Goal: Task Accomplishment & Management: Complete application form

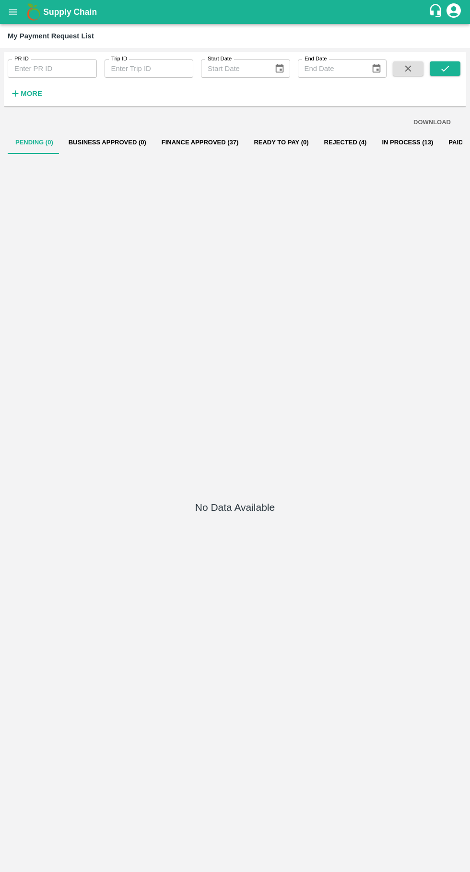
click at [11, 11] on icon "open drawer" at bounding box center [13, 12] width 11 height 11
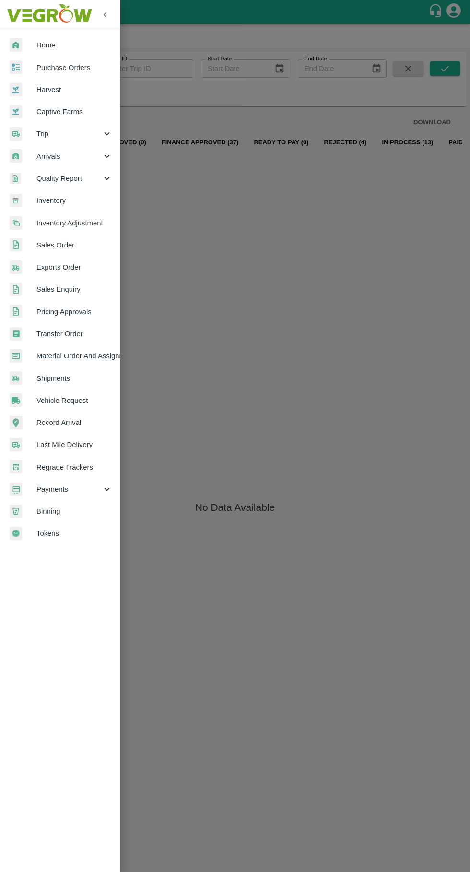
click at [35, 138] on div at bounding box center [23, 134] width 27 height 14
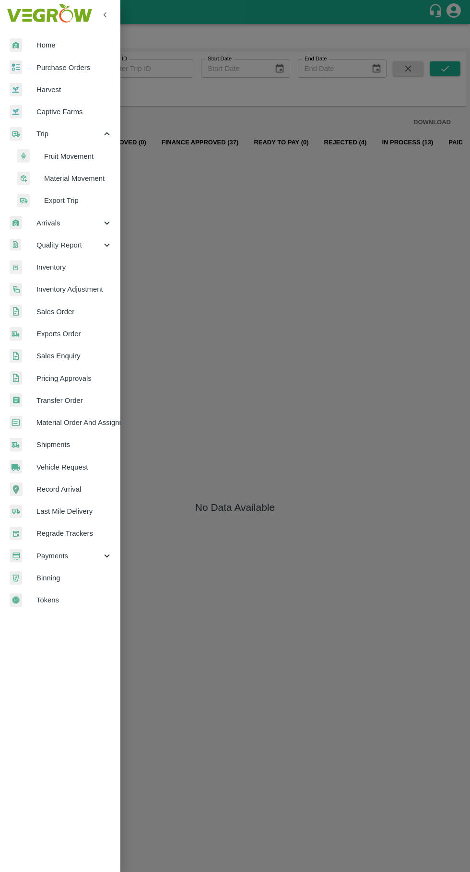
click at [40, 154] on div at bounding box center [30, 156] width 27 height 14
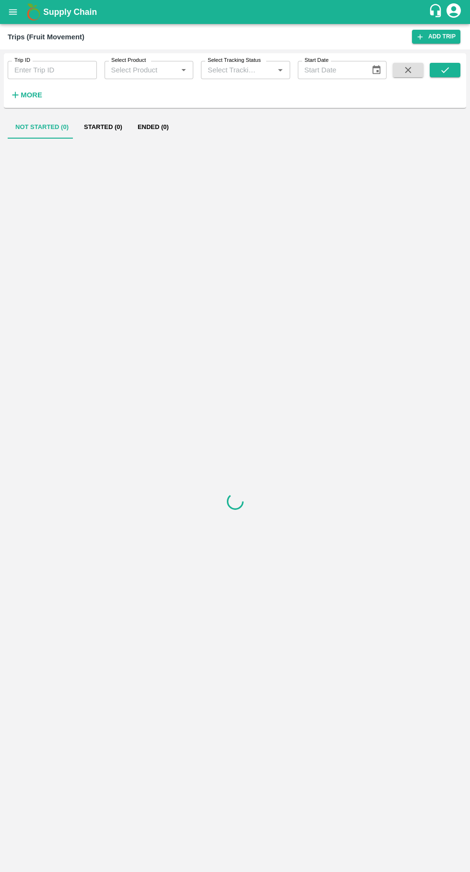
click at [37, 70] on input "Trip ID" at bounding box center [52, 70] width 89 height 18
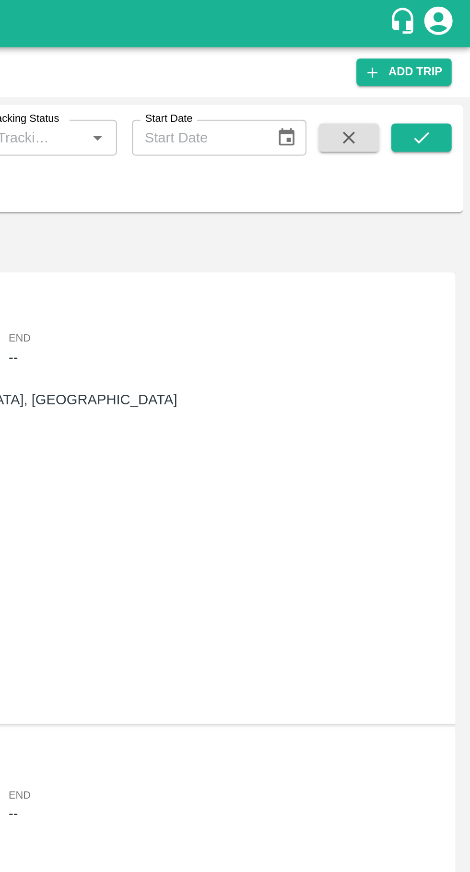
type input "88886"
click at [450, 65] on icon "submit" at bounding box center [445, 70] width 11 height 11
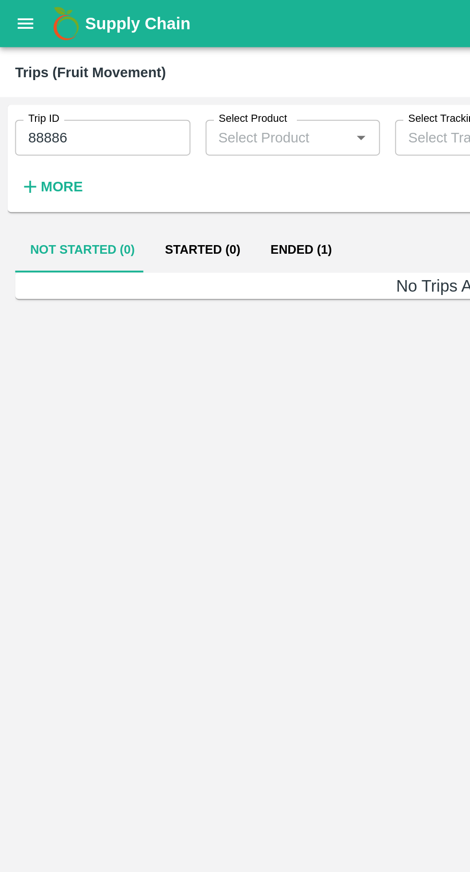
click at [142, 132] on button "Ended (1)" at bounding box center [153, 127] width 47 height 23
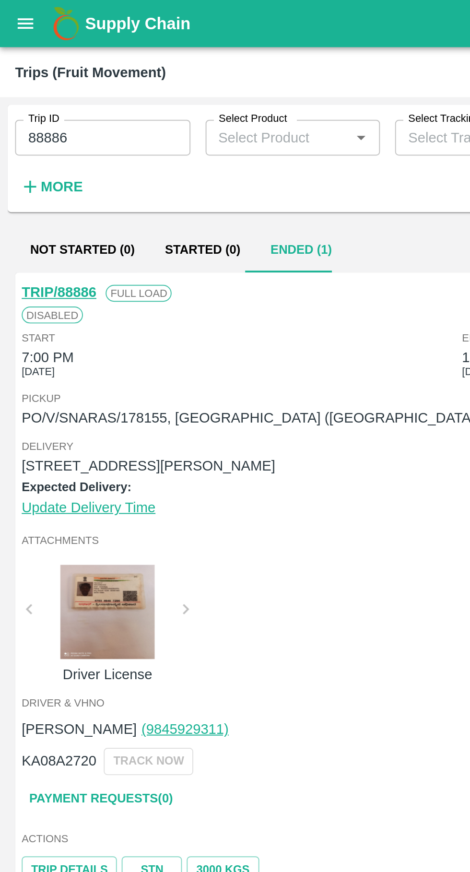
click at [67, 402] on link "Payment Requests( 0 )" at bounding box center [51, 406] width 81 height 17
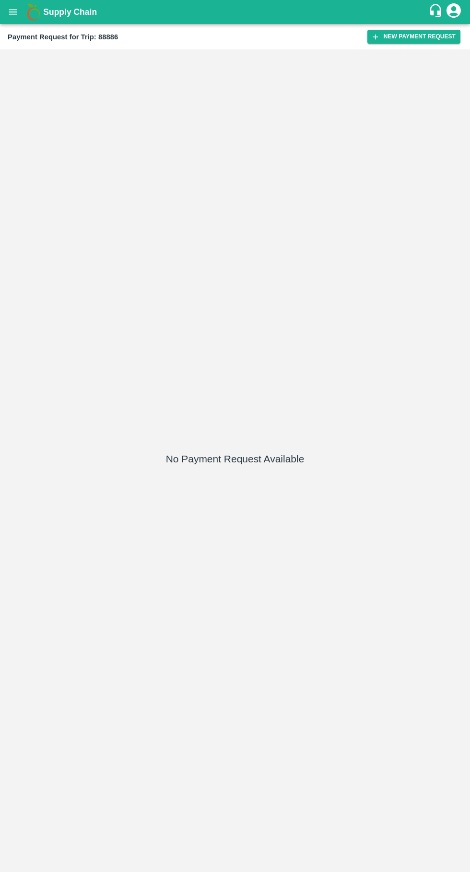
click at [422, 35] on button "New Payment Request" at bounding box center [413, 37] width 93 height 14
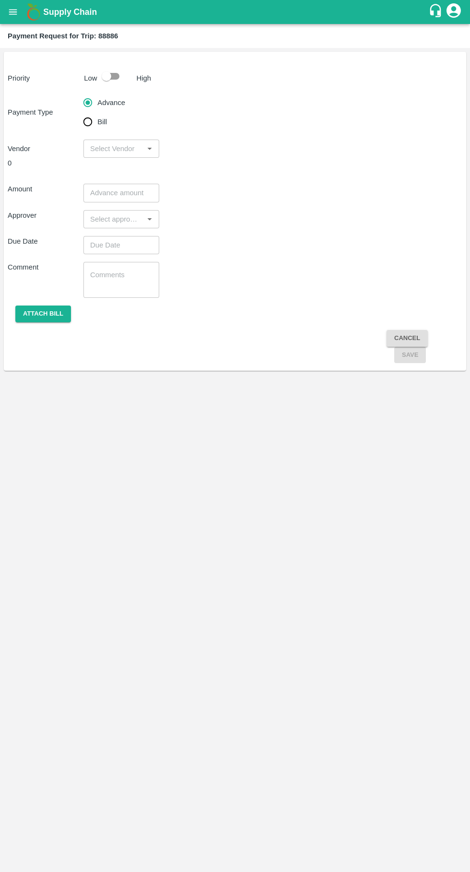
click at [88, 126] on input "Bill" at bounding box center [87, 121] width 19 height 19
radio input "true"
click at [120, 79] on input "checkbox" at bounding box center [106, 76] width 55 height 18
checkbox input "true"
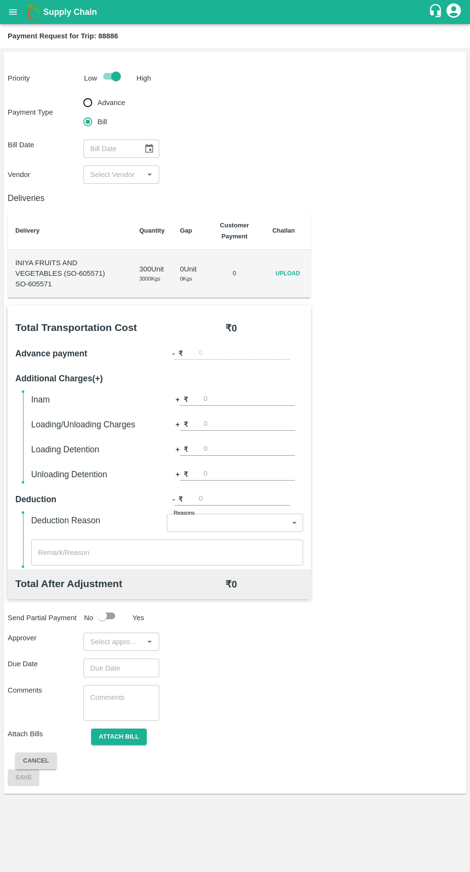
click at [297, 278] on span "Upload" at bounding box center [287, 274] width 31 height 14
click at [0, 0] on input "Upload" at bounding box center [0, 0] width 0 height 0
click at [119, 148] on input "text" at bounding box center [109, 149] width 53 height 18
type input "DD/MM/YYYY"
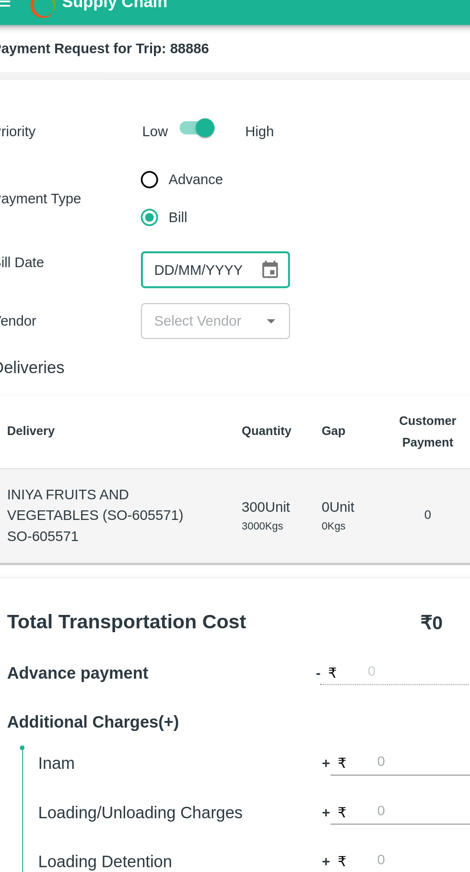
click at [152, 174] on icon "Open" at bounding box center [149, 174] width 11 height 11
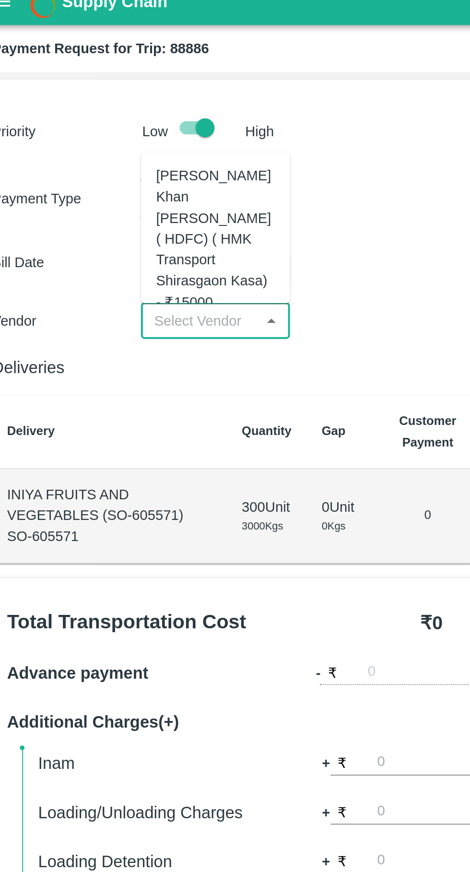
click at [126, 125] on div "[PERSON_NAME] Khan [PERSON_NAME] ( HDFC) ( HMK Transport Shirasgaon Kasa) - ₹15…" at bounding box center [121, 132] width 60 height 75
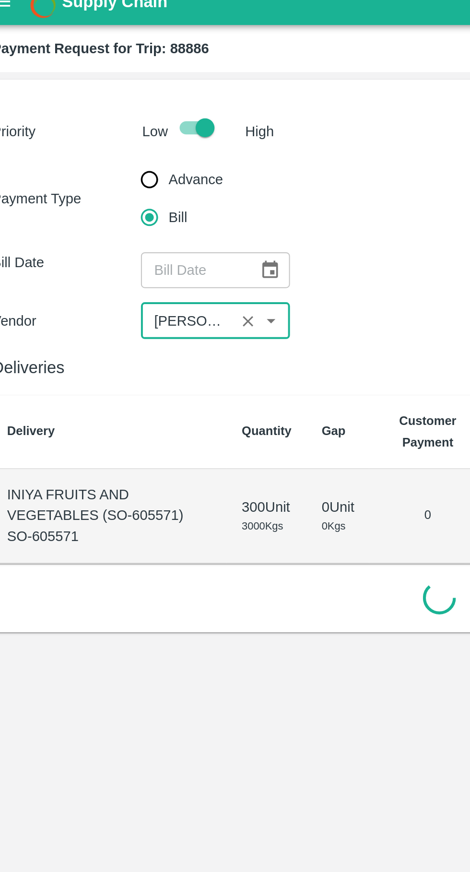
type input "[PERSON_NAME] Khan [PERSON_NAME] ( HDFC) ( HMK Transport Shirasgaon Kasa) - ₹15…"
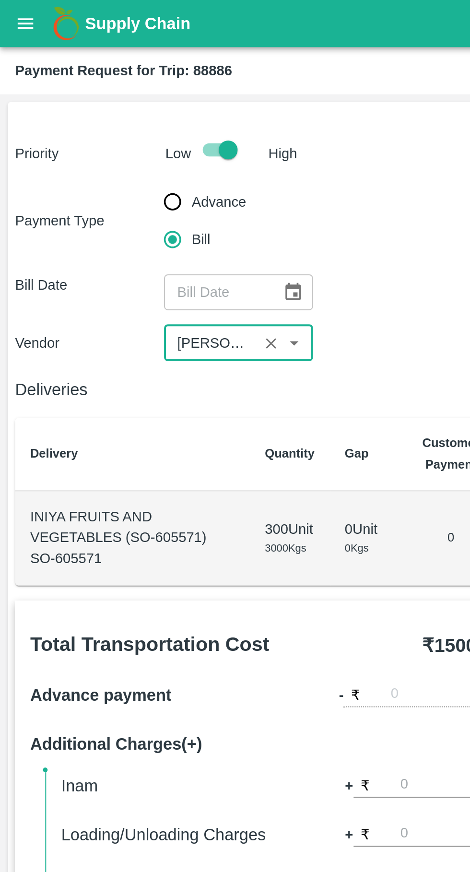
click at [15, 18] on button "open drawer" at bounding box center [13, 12] width 22 height 22
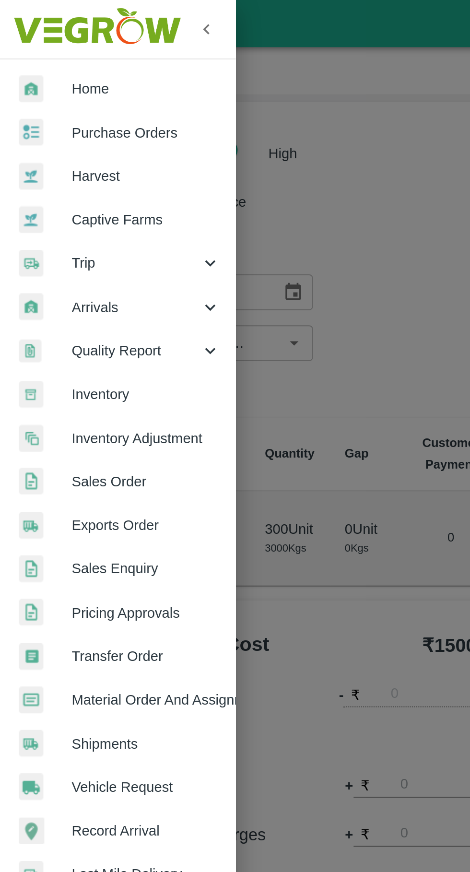
click at [59, 136] on span "Trip" at bounding box center [68, 134] width 65 height 11
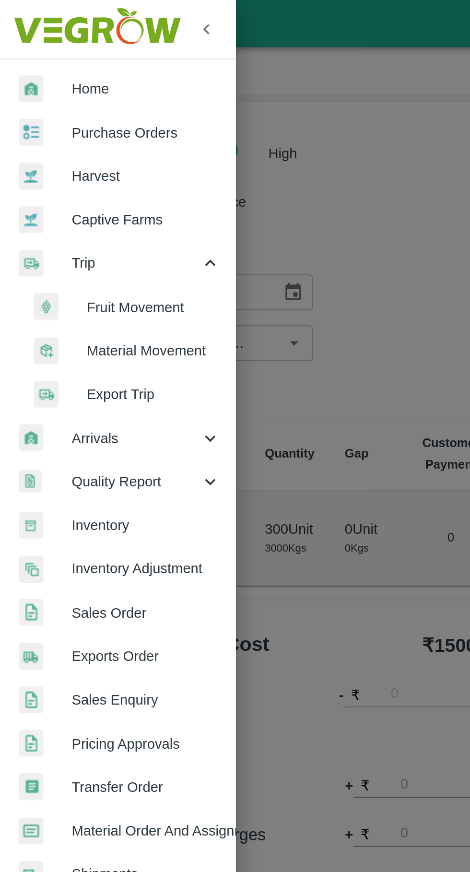
click at [76, 152] on span "Fruit Movement" at bounding box center [78, 156] width 68 height 11
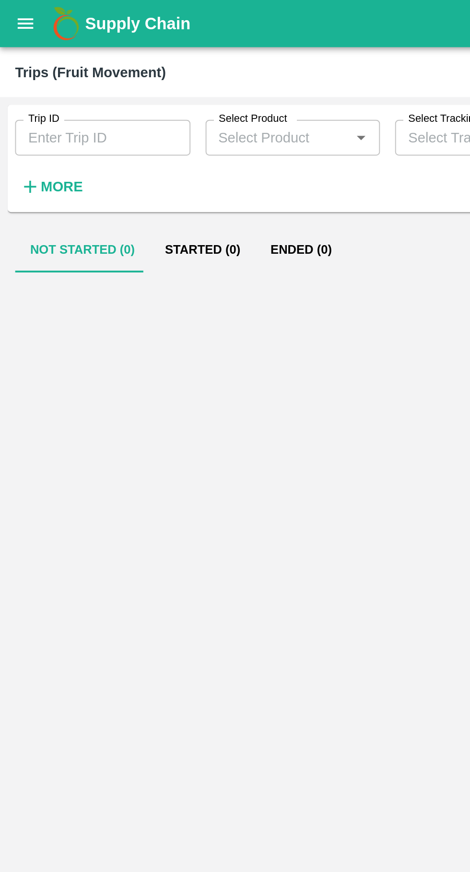
click at [59, 67] on input "Trip ID" at bounding box center [52, 70] width 89 height 18
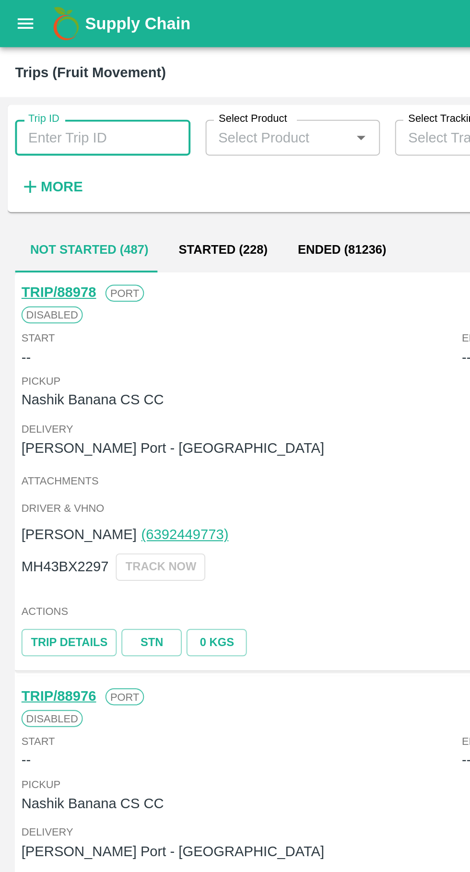
click at [38, 69] on input "Trip ID" at bounding box center [52, 70] width 89 height 18
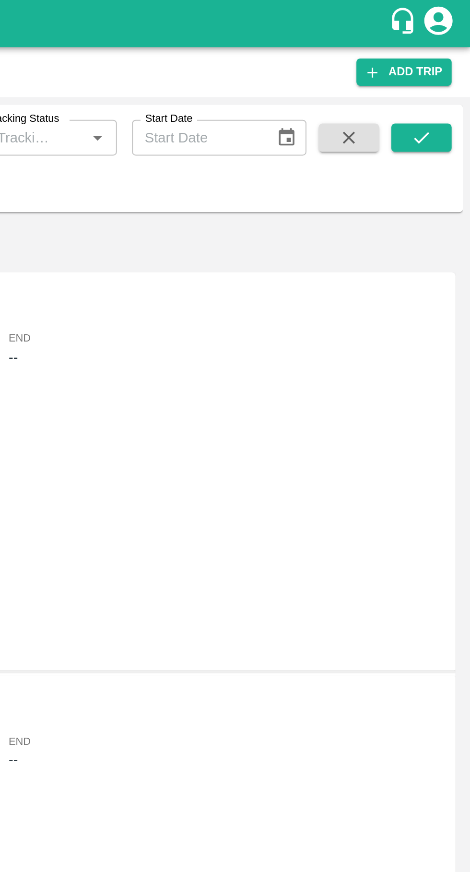
type input "88887"
click at [446, 71] on icon "submit" at bounding box center [445, 70] width 8 height 6
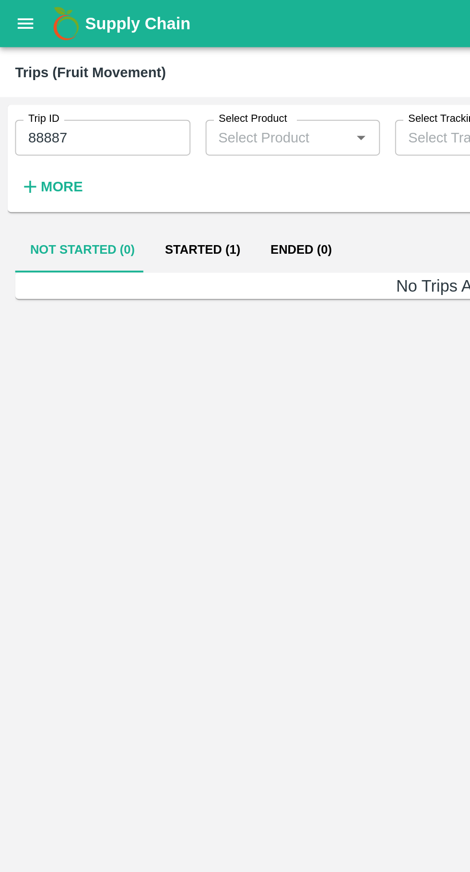
click at [107, 132] on button "Started (1)" at bounding box center [103, 127] width 54 height 23
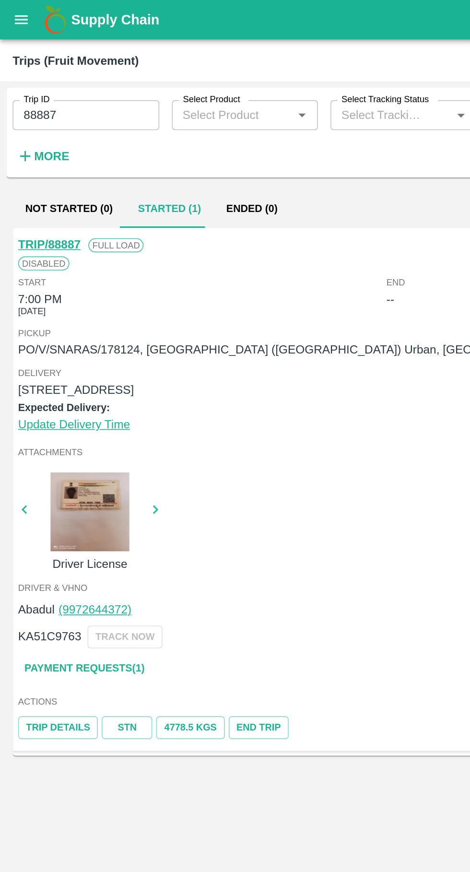
click at [53, 410] on link "Payment Requests( 1 )" at bounding box center [51, 406] width 81 height 17
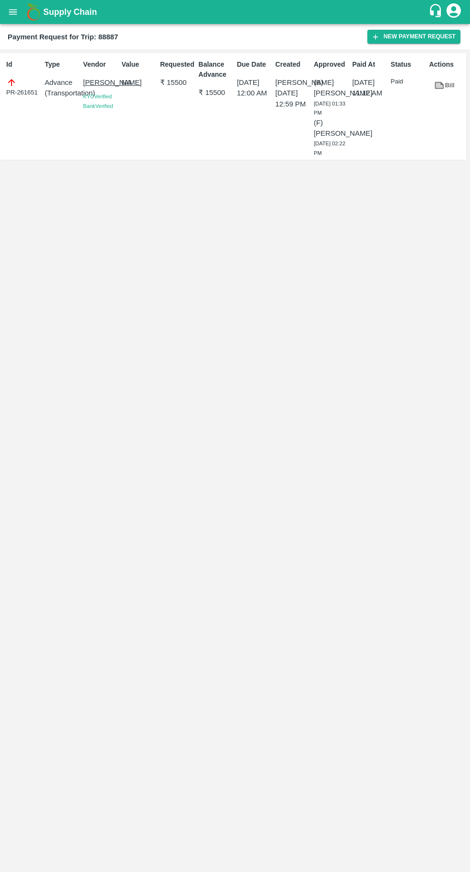
click at [405, 36] on button "New Payment Request" at bounding box center [413, 37] width 93 height 14
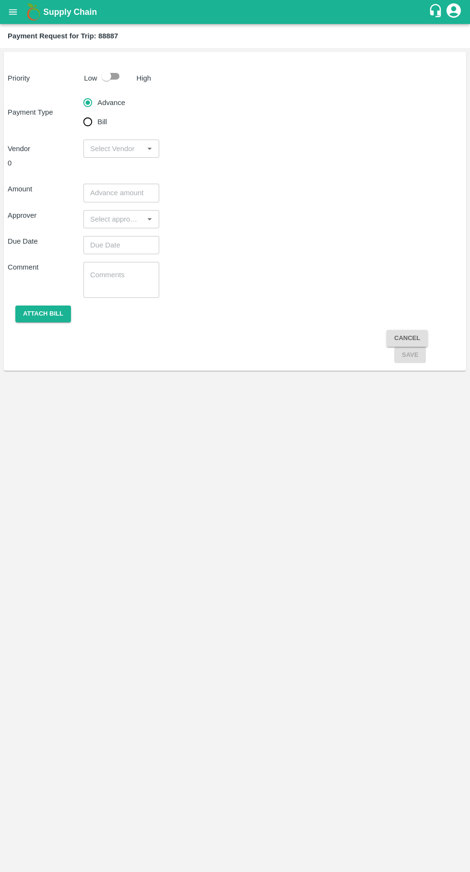
click at [89, 118] on input "Bill" at bounding box center [87, 121] width 19 height 19
radio input "true"
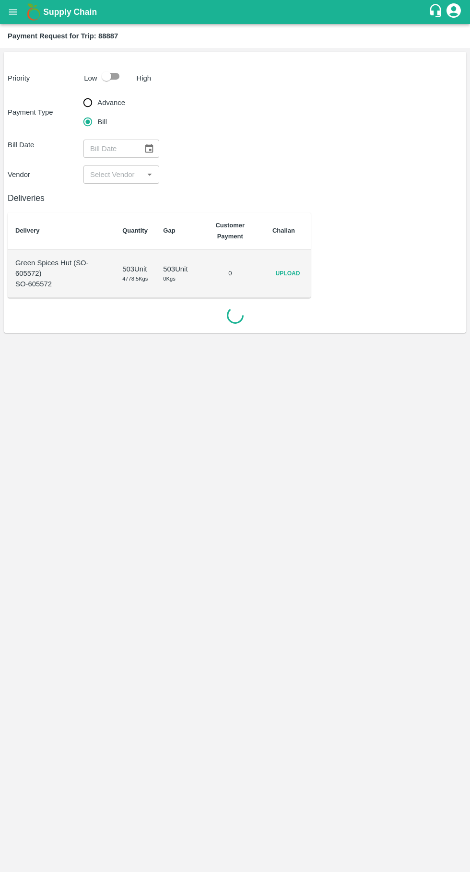
click at [99, 71] on input "checkbox" at bounding box center [106, 76] width 55 height 18
checkbox input "true"
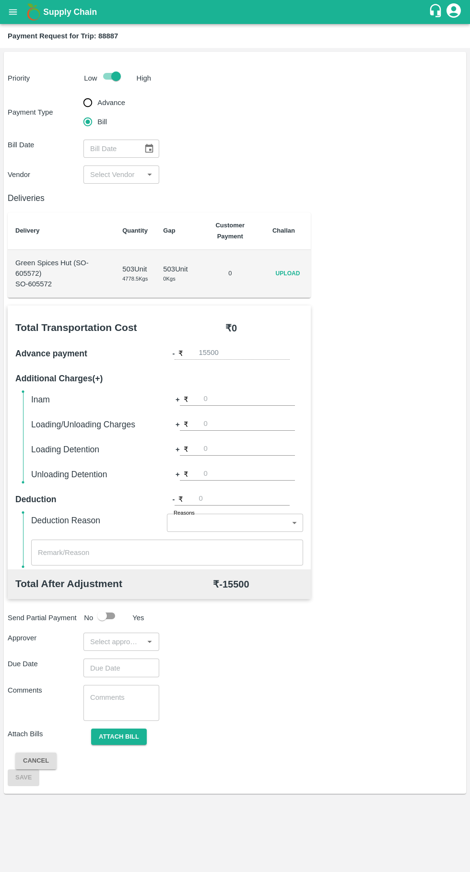
click at [295, 274] on span "Upload" at bounding box center [287, 274] width 31 height 14
click at [0, 0] on input "Upload" at bounding box center [0, 0] width 0 height 0
click at [13, 12] on icon "open drawer" at bounding box center [13, 11] width 8 height 5
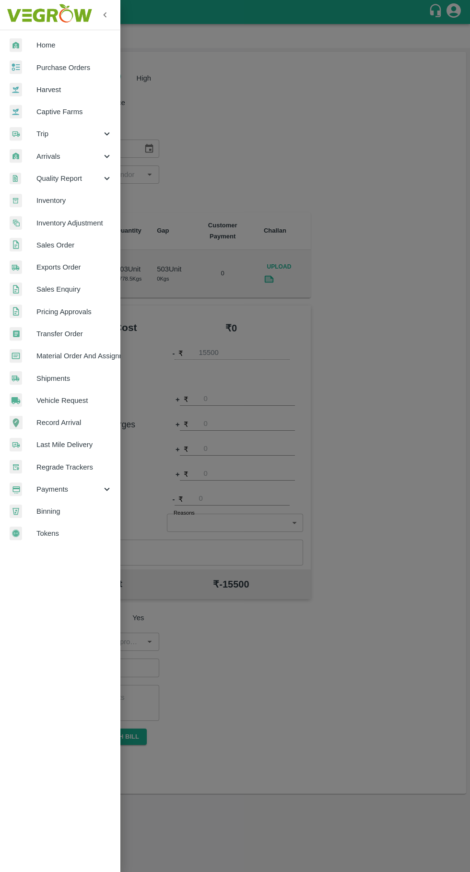
click at [42, 134] on span "Trip" at bounding box center [68, 134] width 65 height 11
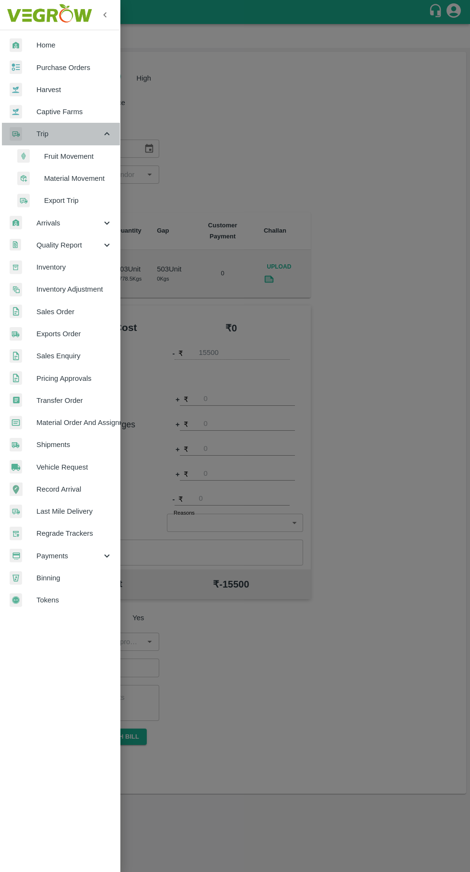
click at [62, 135] on span "Trip" at bounding box center [68, 134] width 65 height 11
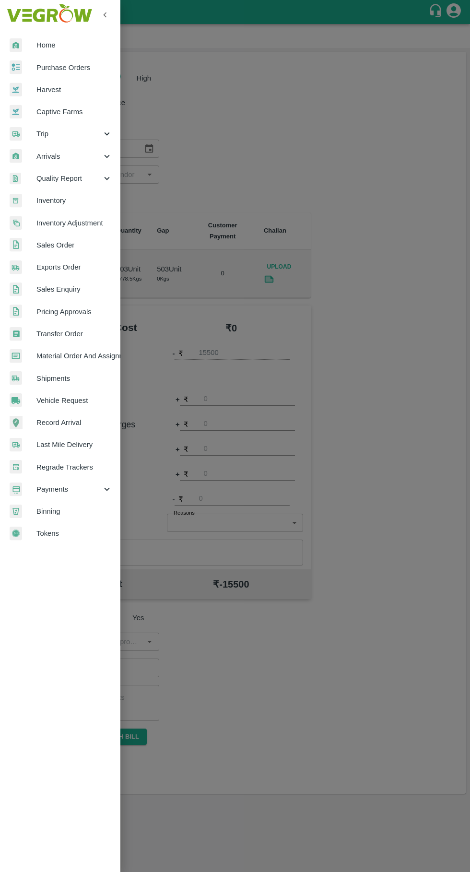
click at [42, 134] on span "Trip" at bounding box center [68, 134] width 65 height 11
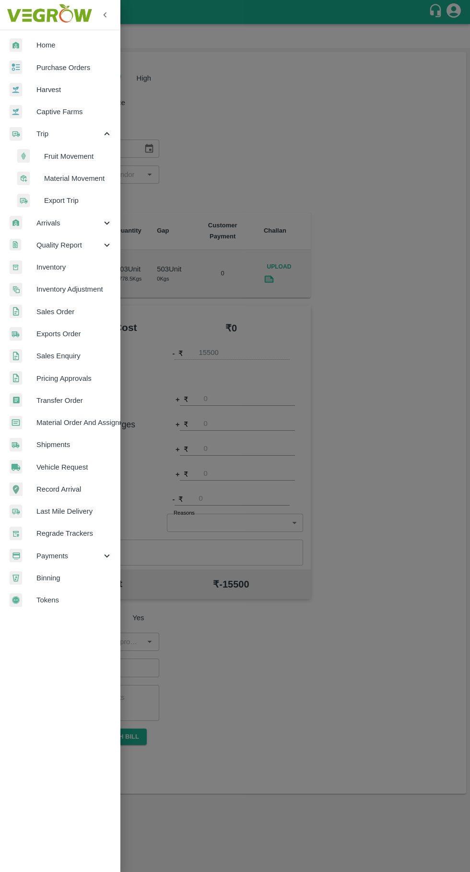
click at [67, 156] on span "Fruit Movement" at bounding box center [78, 156] width 68 height 11
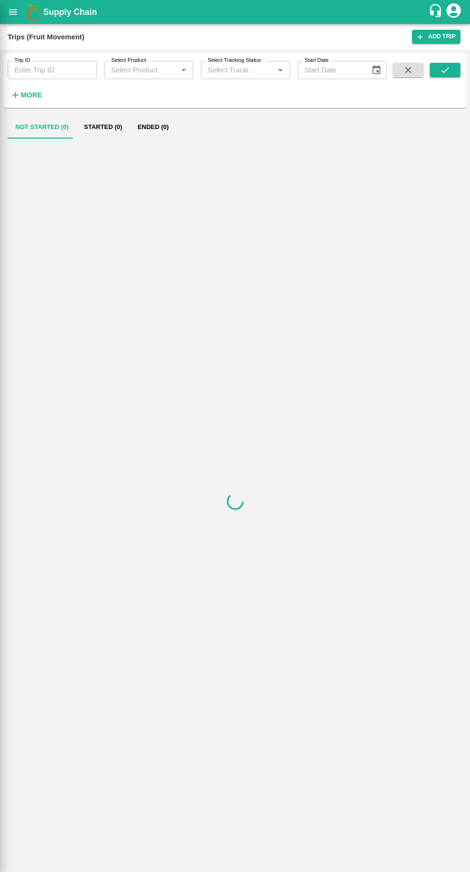
click at [43, 70] on input "Trip ID" at bounding box center [52, 70] width 89 height 18
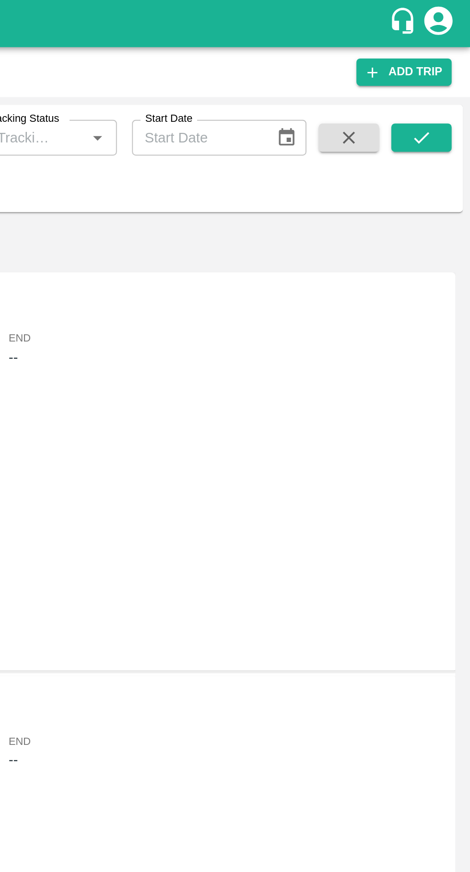
type input "88886"
click at [441, 69] on icon "submit" at bounding box center [445, 70] width 11 height 11
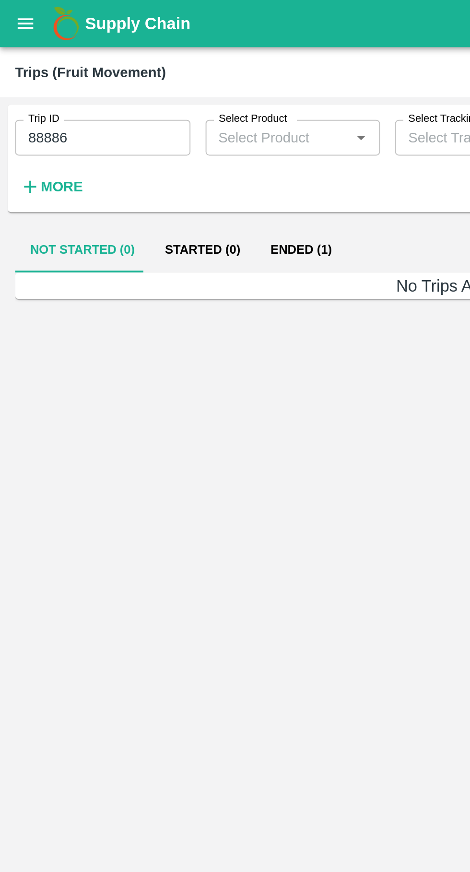
click at [150, 118] on button "Ended (1)" at bounding box center [153, 127] width 47 height 23
